Goal: Task Accomplishment & Management: Manage account settings

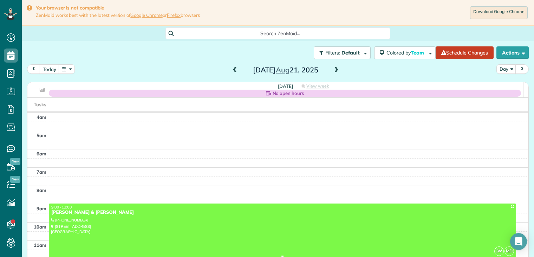
scroll to position [74, 0]
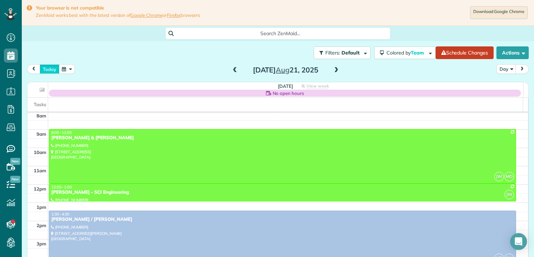
click at [50, 70] on button "today" at bounding box center [50, 68] width 20 height 9
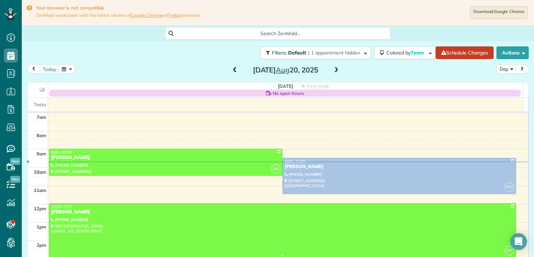
click at [87, 212] on div "[PERSON_NAME]" at bounding box center [282, 212] width 463 height 6
click at [0, 0] on div at bounding box center [0, 0] width 0 height 0
click at [84, 209] on div "[PERSON_NAME]" at bounding box center [282, 212] width 463 height 6
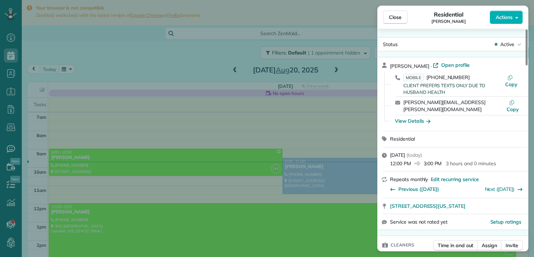
click at [445, 117] on div "View Details" at bounding box center [457, 120] width 130 height 7
drag, startPoint x: 445, startPoint y: 116, endPoint x: 430, endPoint y: 114, distance: 14.8
click at [430, 117] on div "View Details" at bounding box center [457, 120] width 130 height 7
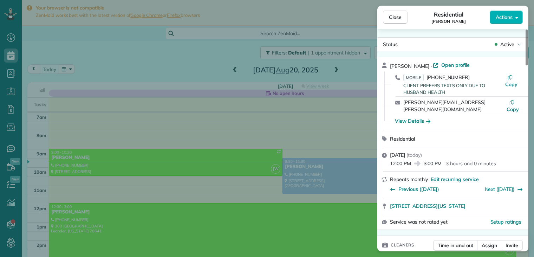
click at [430, 119] on icon "button" at bounding box center [428, 121] width 4 height 4
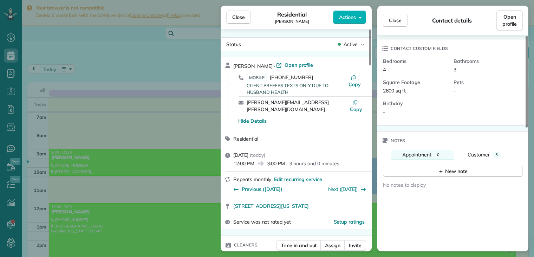
scroll to position [185, 0]
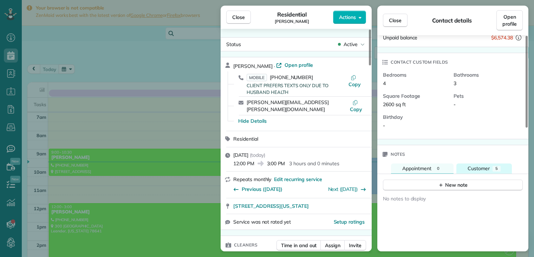
click at [487, 165] on span "Customer" at bounding box center [478, 168] width 22 height 6
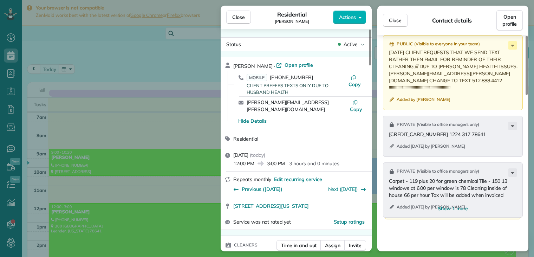
scroll to position [495, 0]
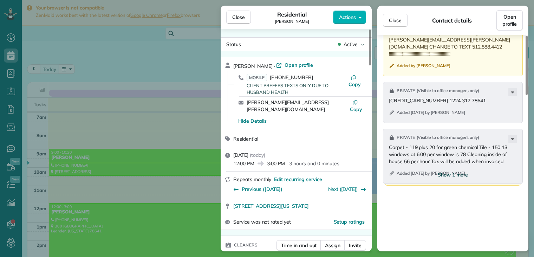
click at [464, 171] on span "Show 1 more" at bounding box center [453, 174] width 30 height 7
click at [464, 161] on div "Public ( Visible to everyone in your team ) Client cancelled [DATE] Client canc…" at bounding box center [453, 95] width 136 height 180
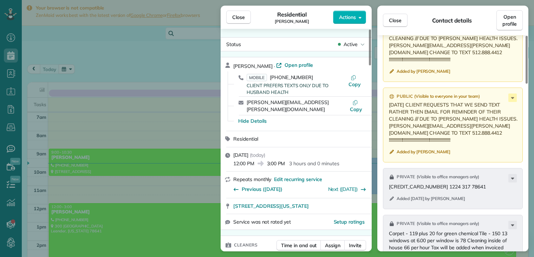
scroll to position [426, 0]
